Goal: Transaction & Acquisition: Purchase product/service

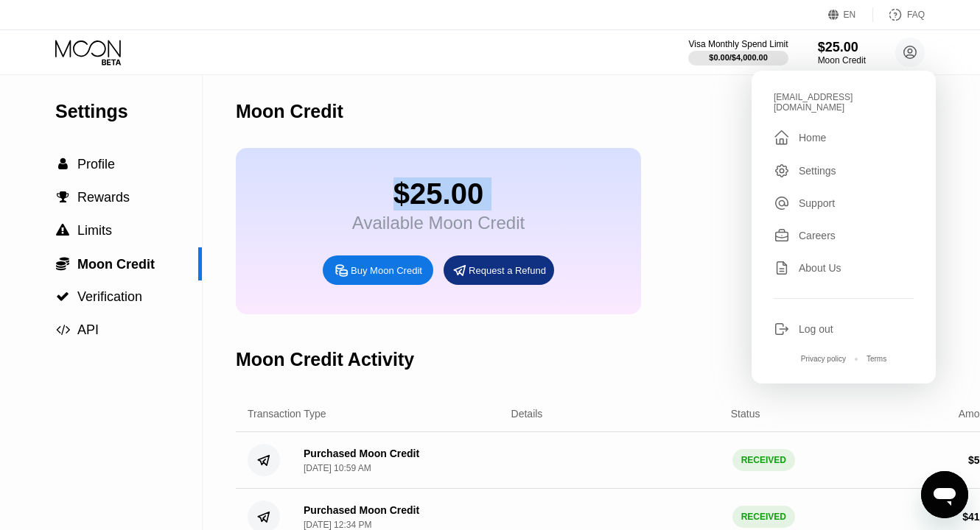
click at [76, 46] on icon at bounding box center [89, 53] width 68 height 26
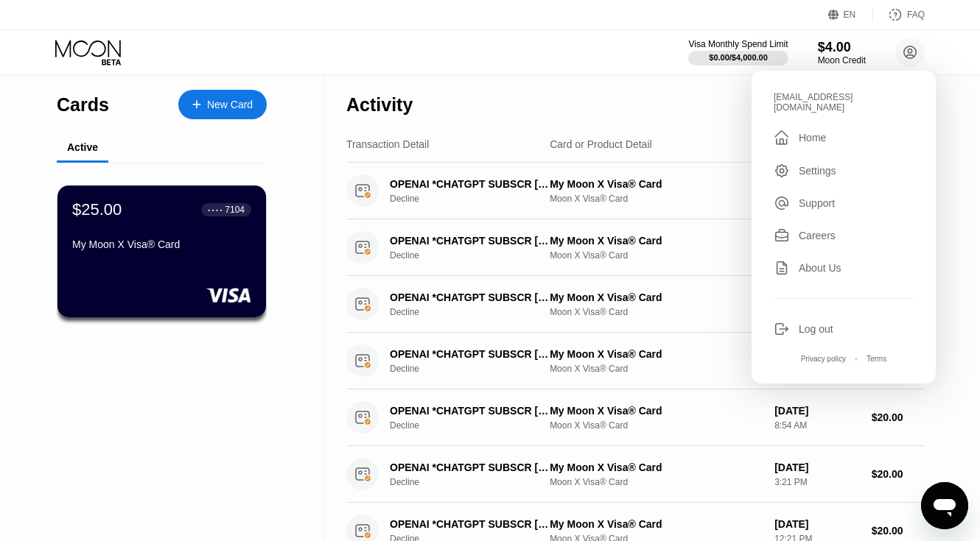
click at [76, 46] on icon at bounding box center [89, 53] width 68 height 26
click at [177, 282] on div "$25.00 ● ● ● ● 7104 My Moon X Visa® Card" at bounding box center [162, 251] width 211 height 133
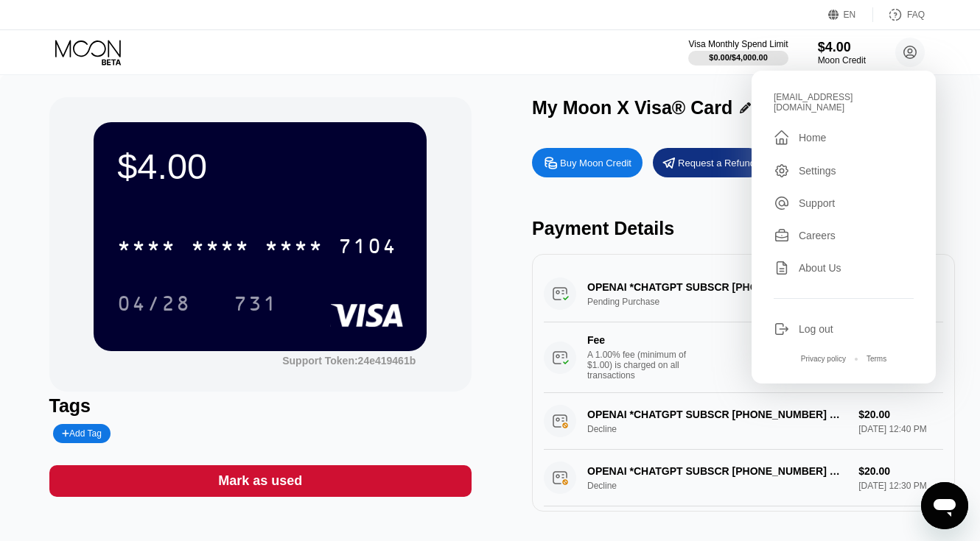
click at [806, 323] on div "Log out" at bounding box center [815, 329] width 35 height 12
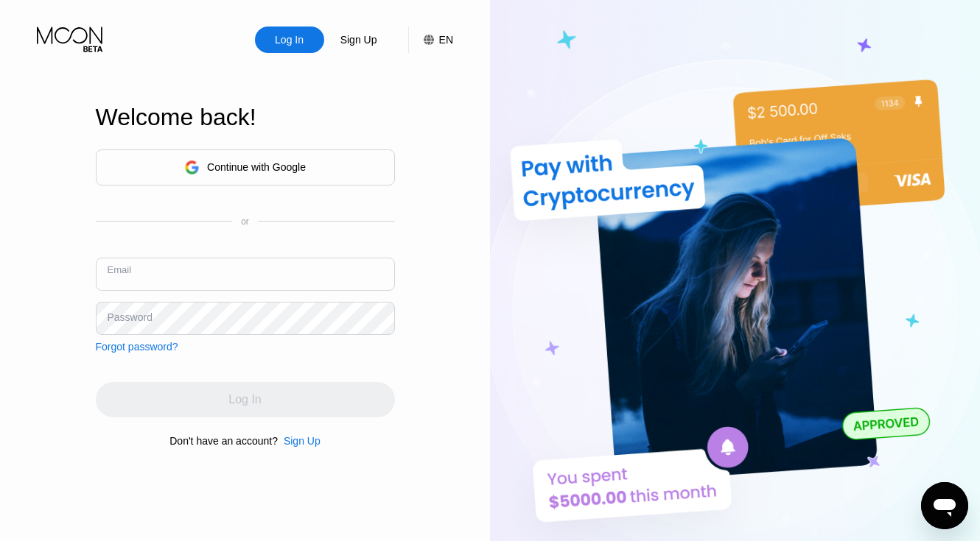
click at [291, 268] on input "text" at bounding box center [245, 274] width 299 height 33
paste input "[EMAIL_ADDRESS][DOMAIN_NAME]"
type input "[EMAIL_ADDRESS][DOMAIN_NAME]"
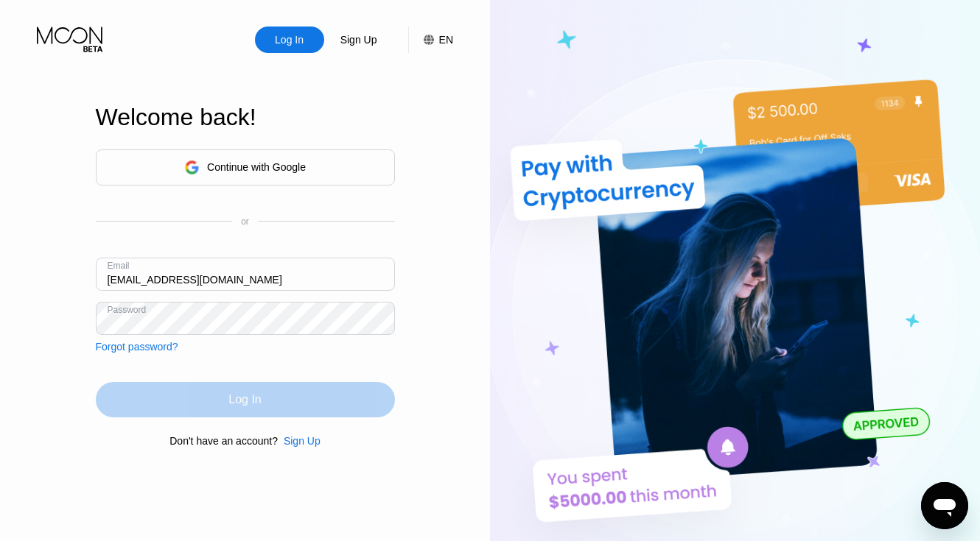
click at [265, 401] on div "Log In" at bounding box center [245, 399] width 299 height 35
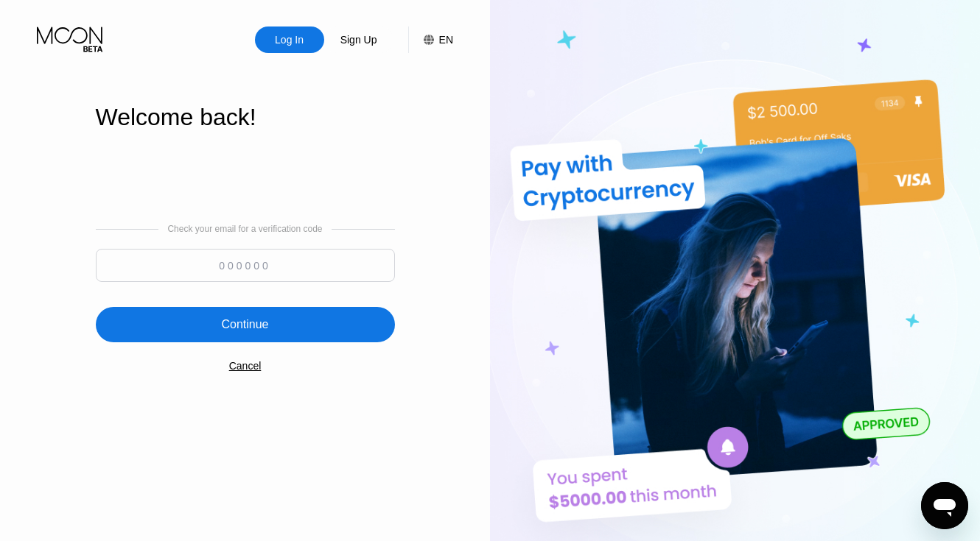
click at [290, 269] on input at bounding box center [245, 265] width 299 height 33
paste input "155459"
type input "155459"
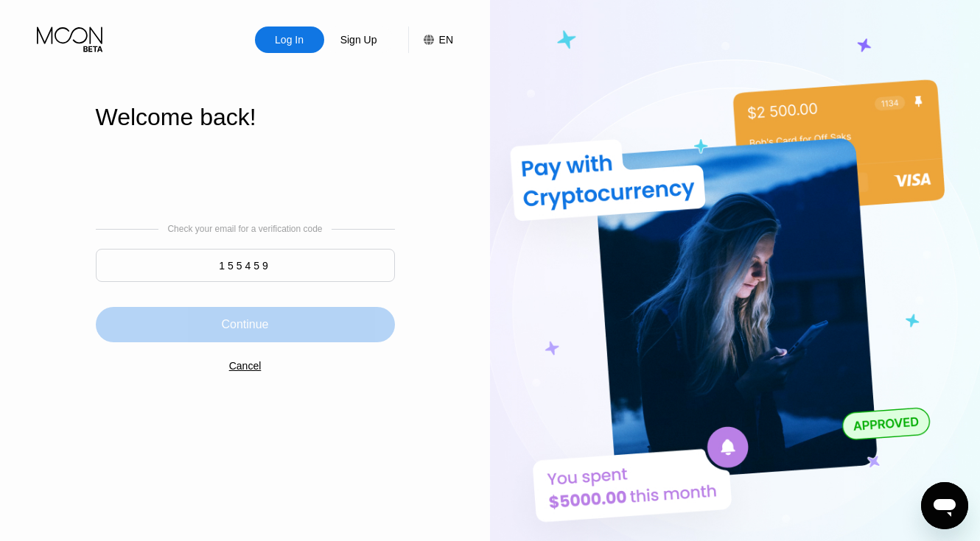
click at [270, 335] on div "Continue" at bounding box center [245, 324] width 299 height 35
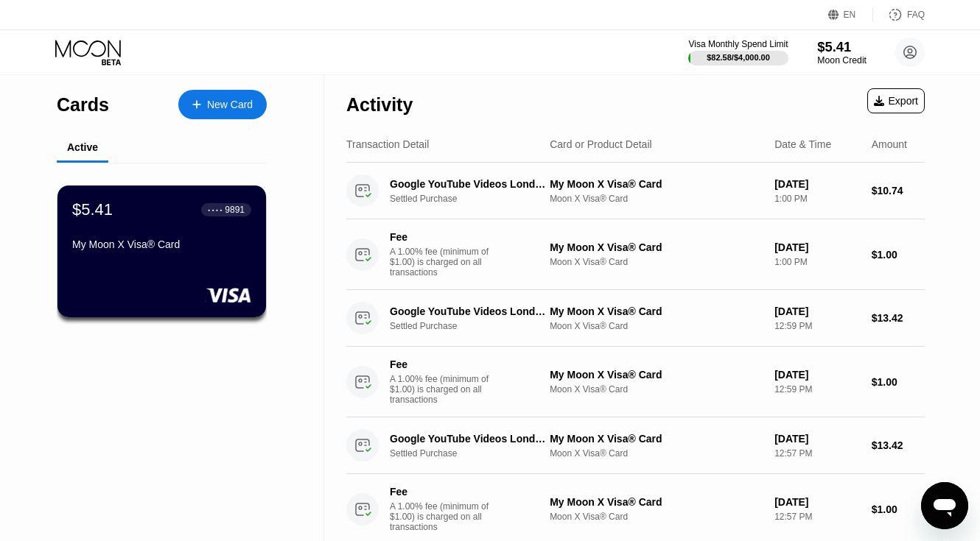
click at [834, 51] on div "$5.41" at bounding box center [841, 46] width 49 height 15
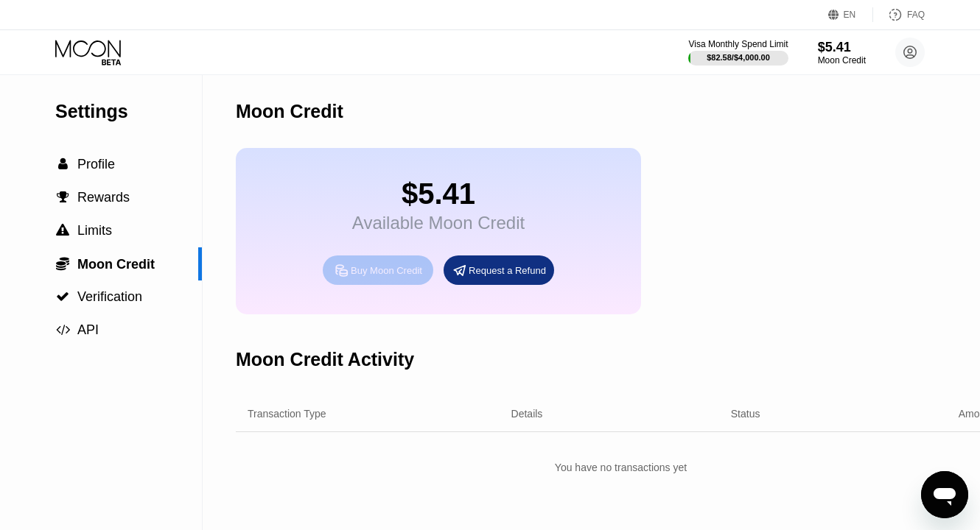
click at [379, 277] on div "Buy Moon Credit" at bounding box center [386, 270] width 71 height 13
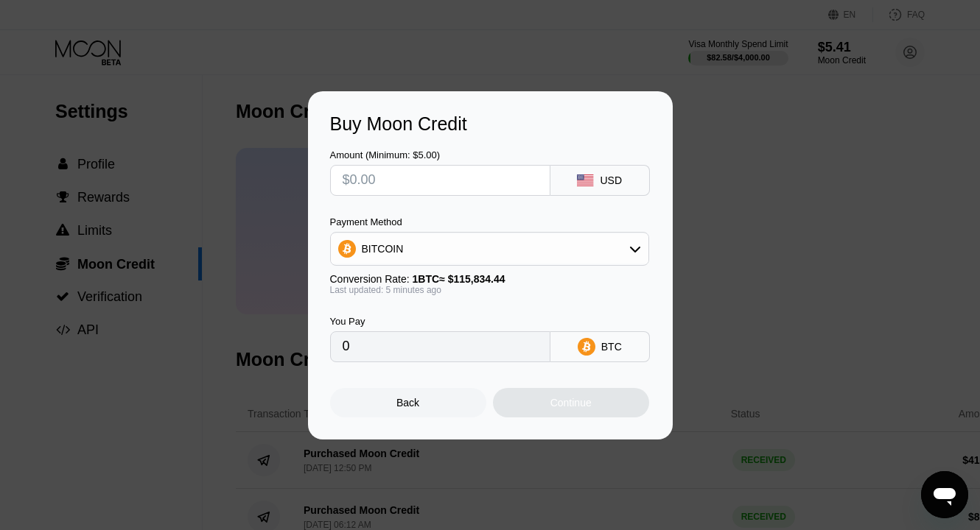
click at [480, 183] on input "text" at bounding box center [439, 180] width 195 height 29
click at [685, 138] on div "Buy Moon Credit Amount (Minimum: $5.00) USD Payment Method BITCOIN Conversion R…" at bounding box center [490, 265] width 980 height 348
click at [385, 418] on div "Back" at bounding box center [408, 402] width 156 height 29
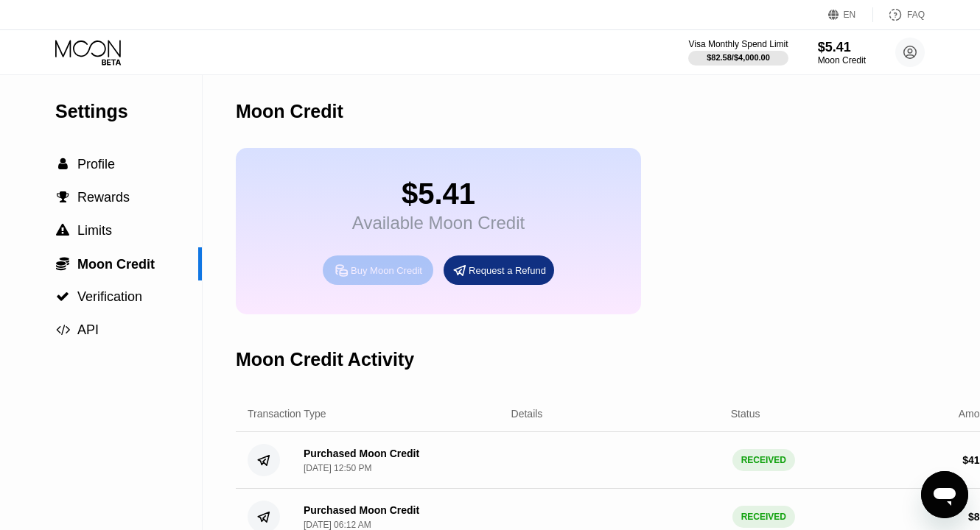
click at [398, 277] on div "Buy Moon Credit" at bounding box center [386, 270] width 71 height 13
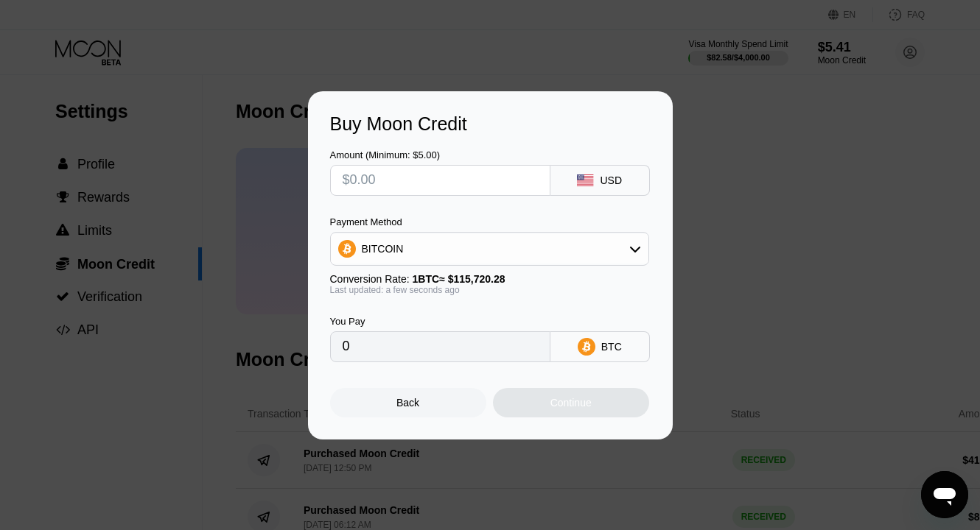
click at [460, 175] on input "text" at bounding box center [439, 180] width 195 height 29
type input "$2"
type input "0.00001729"
type input "$20"
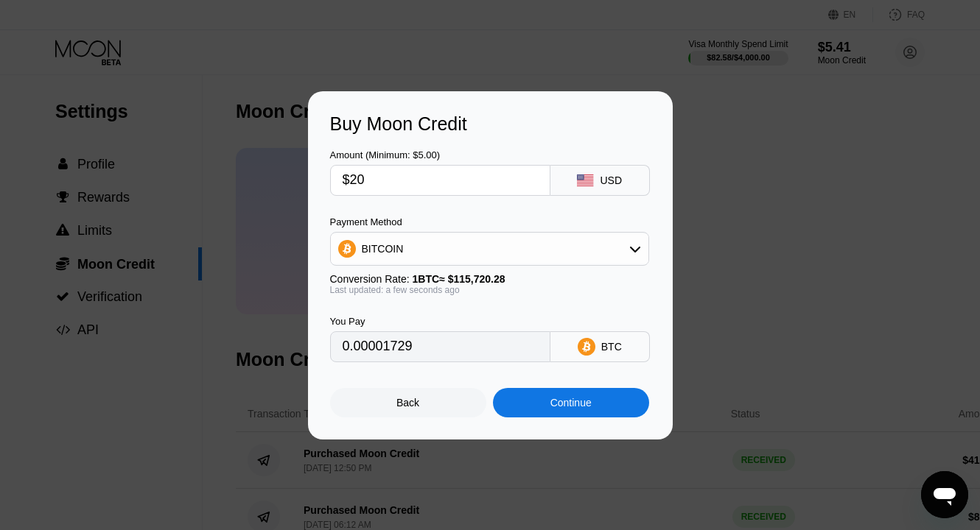
type input "0.00017284"
type input "$20"
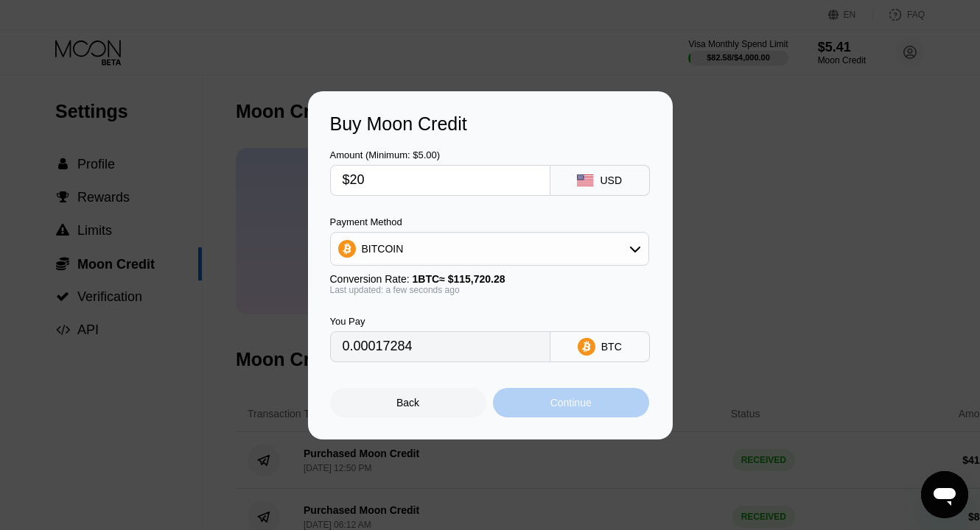
click at [541, 405] on div "Continue" at bounding box center [571, 402] width 156 height 29
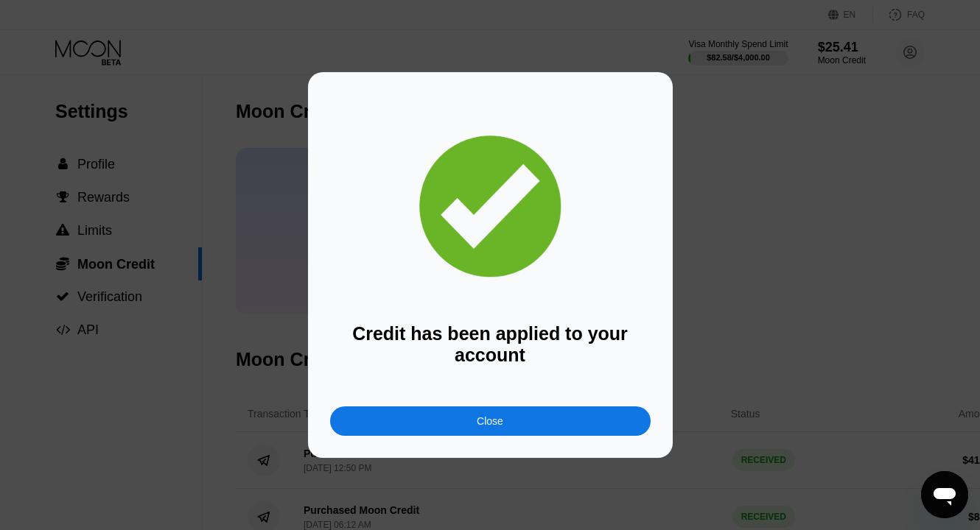
click at [544, 412] on div "Close" at bounding box center [490, 421] width 320 height 29
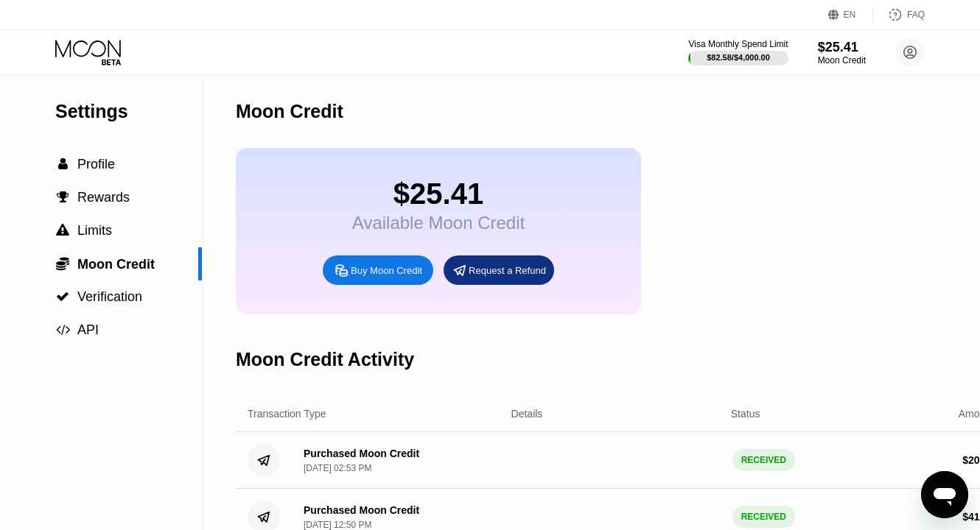
click at [424, 204] on div "$25.41" at bounding box center [438, 193] width 172 height 33
copy div "$25.41"
